Goal: Transaction & Acquisition: Download file/media

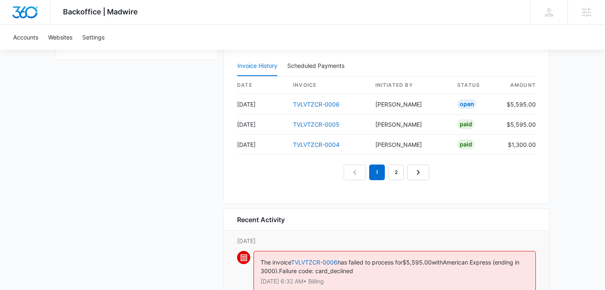
scroll to position [938, 0]
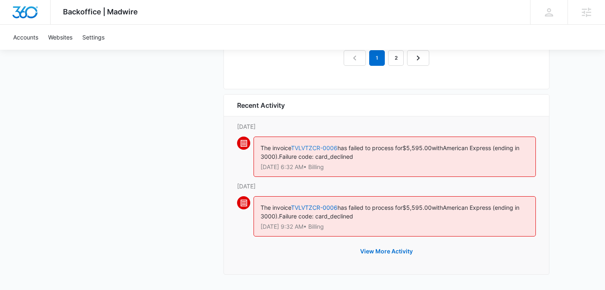
click at [307, 146] on link "TVLVTZCR-0006" at bounding box center [314, 147] width 47 height 7
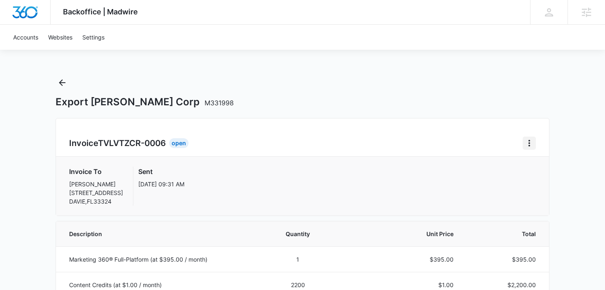
click at [530, 142] on icon "Home" at bounding box center [529, 143] width 10 height 10
click at [552, 170] on link "Download Invoice" at bounding box center [557, 166] width 48 height 7
